Goal: Find specific page/section: Find specific page/section

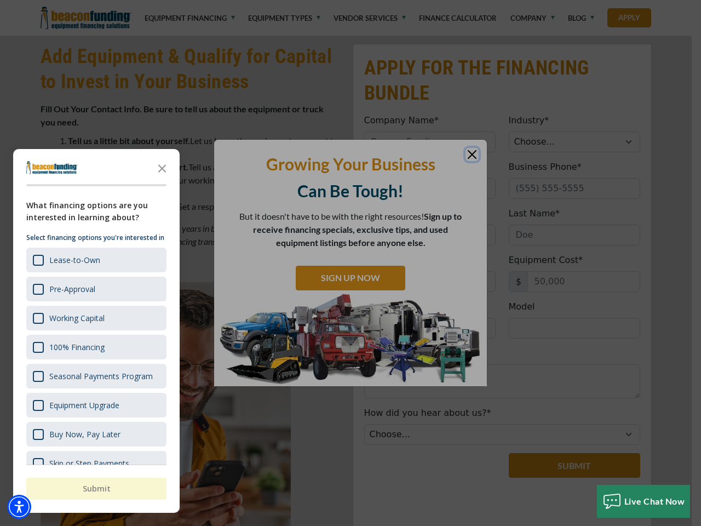
click at [351, 0] on div "button" at bounding box center [350, 263] width 701 height 526
click at [19, 507] on img "Accessibility Menu" at bounding box center [19, 507] width 24 height 24
